Goal: Information Seeking & Learning: Learn about a topic

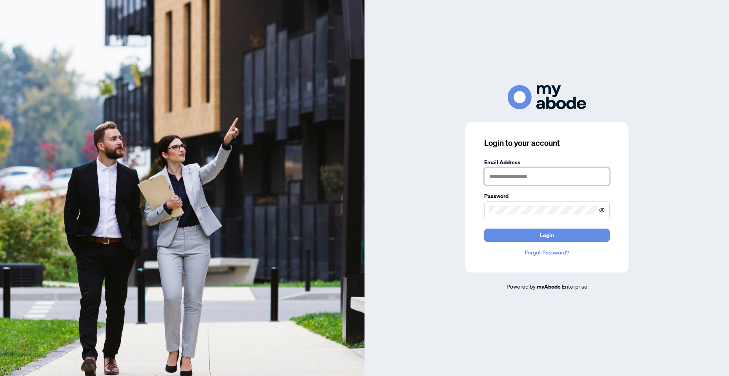
type input "**********"
click at [603, 209] on icon "eye-invisible" at bounding box center [601, 210] width 5 height 5
click at [534, 234] on button "Login" at bounding box center [547, 235] width 126 height 13
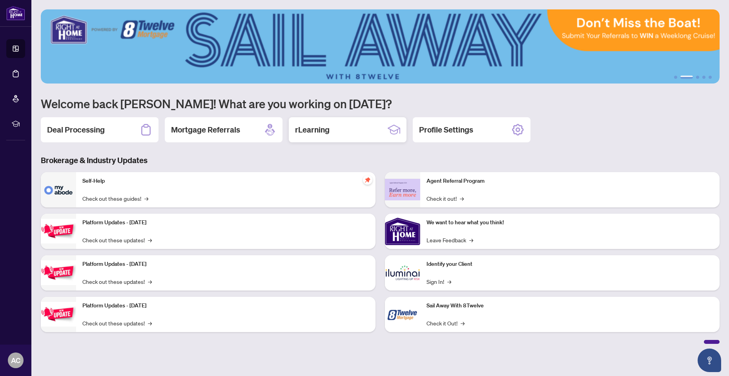
click at [309, 132] on h2 "rLearning" at bounding box center [312, 129] width 35 height 11
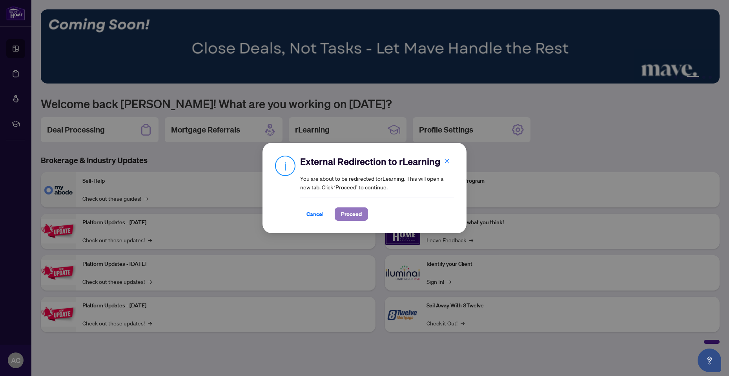
click at [347, 213] on span "Proceed" at bounding box center [351, 214] width 21 height 13
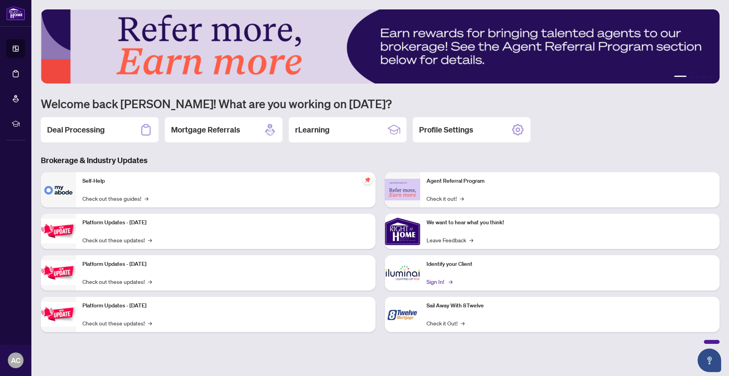
click at [438, 281] on link "Sign In! →" at bounding box center [438, 281] width 25 height 9
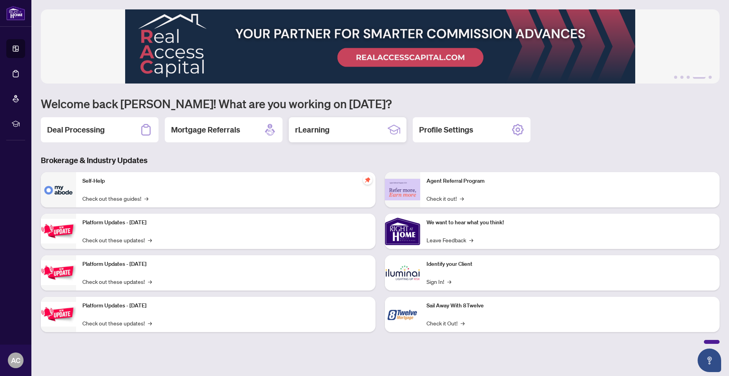
click at [330, 129] on div "rLearning" at bounding box center [348, 129] width 118 height 25
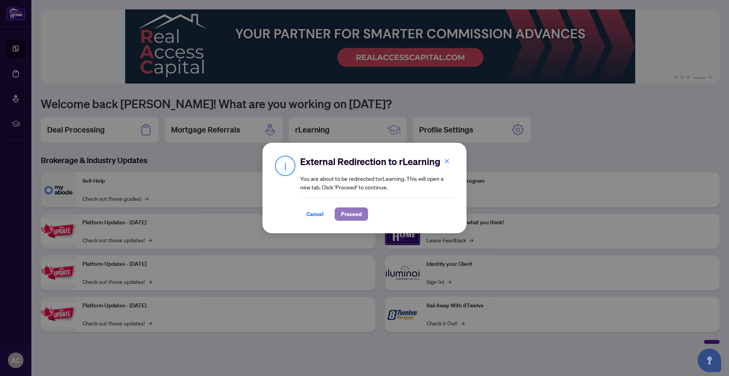
click at [345, 215] on span "Proceed" at bounding box center [351, 214] width 21 height 13
